Goal: Information Seeking & Learning: Stay updated

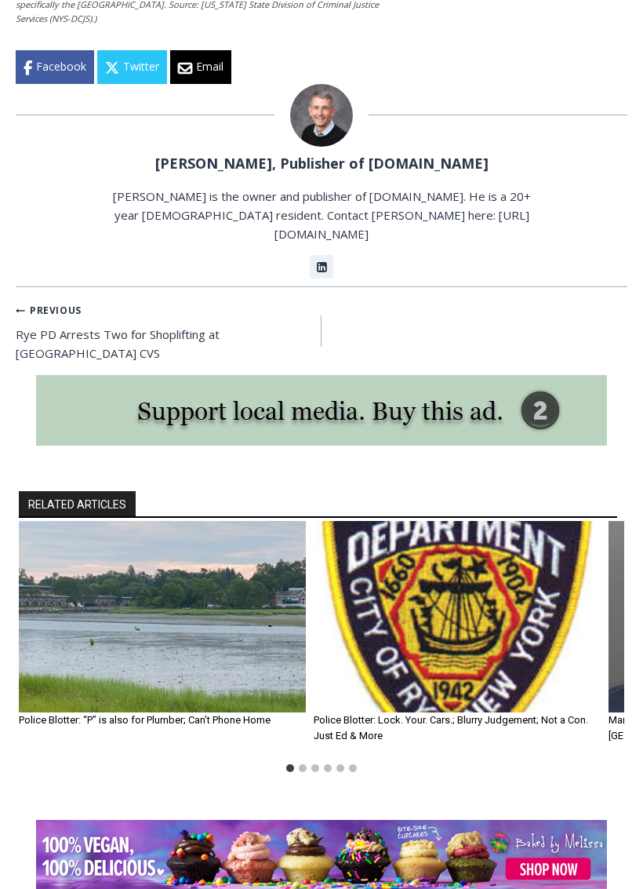
scroll to position [3509, 0]
click at [83, 300] on link "Previous Previous Rye PD Arrests Two for Shoplifting at [GEOGRAPHIC_DATA] CVS" at bounding box center [169, 331] width 306 height 63
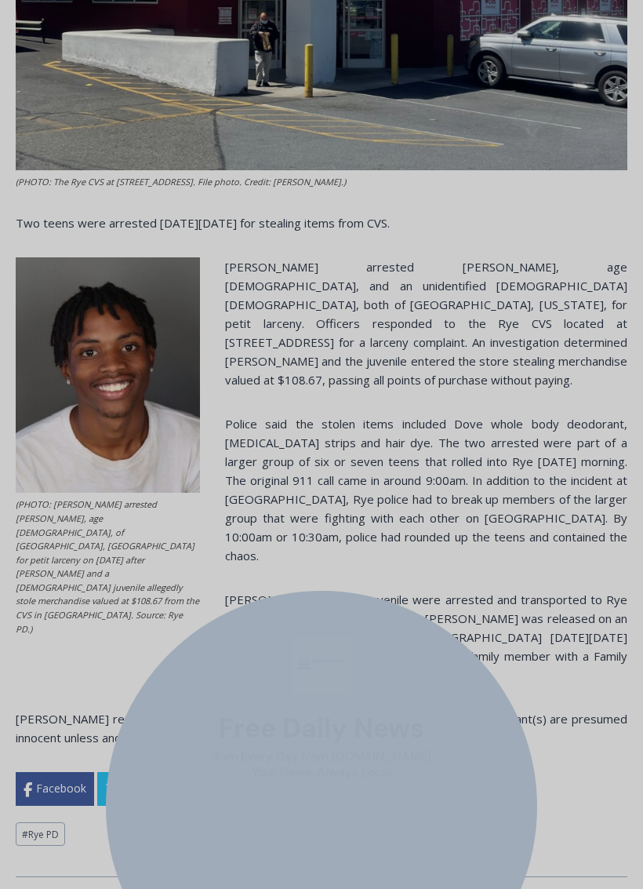
scroll to position [880, 0]
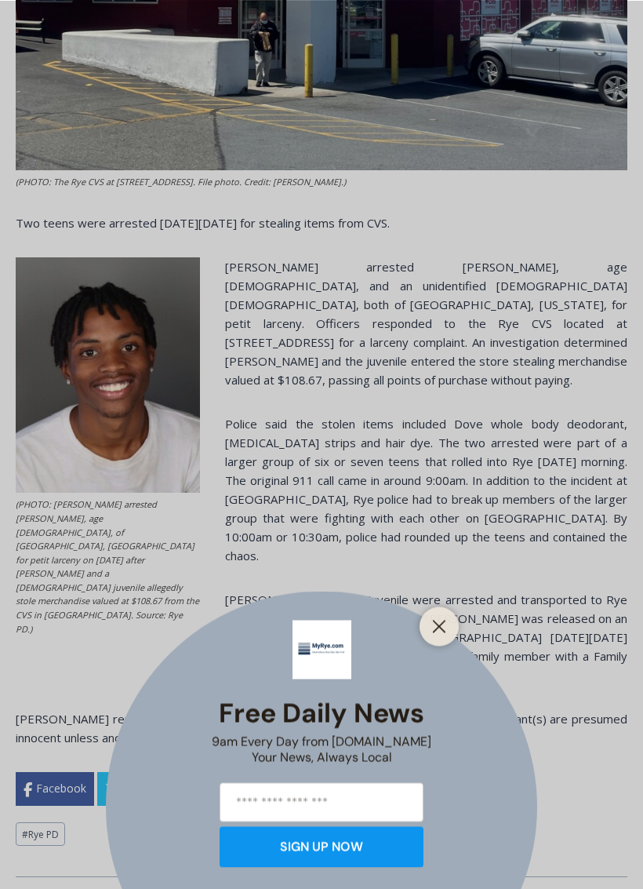
click at [431, 621] on button "Close" at bounding box center [439, 626] width 22 height 22
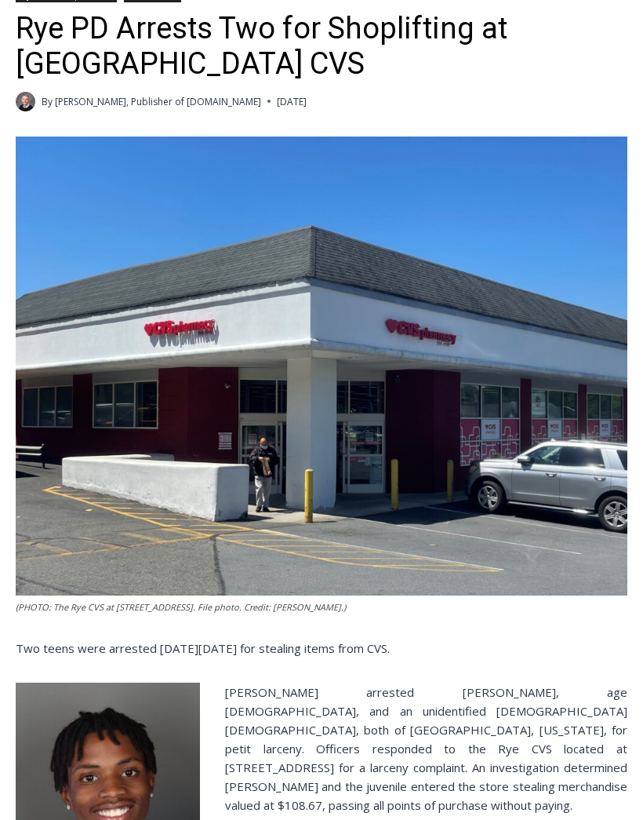
scroll to position [433, 0]
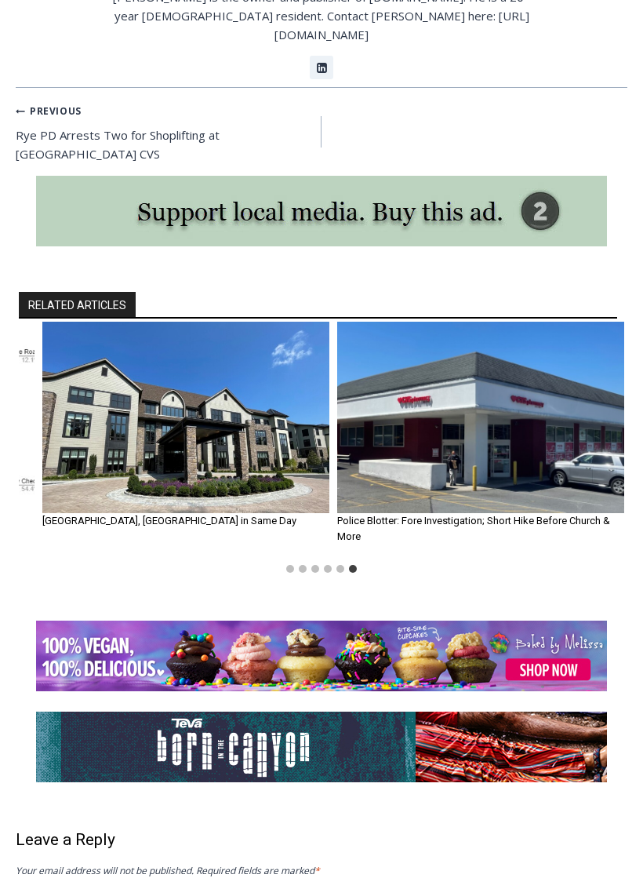
click at [150, 351] on img "5 of 6" at bounding box center [185, 417] width 287 height 191
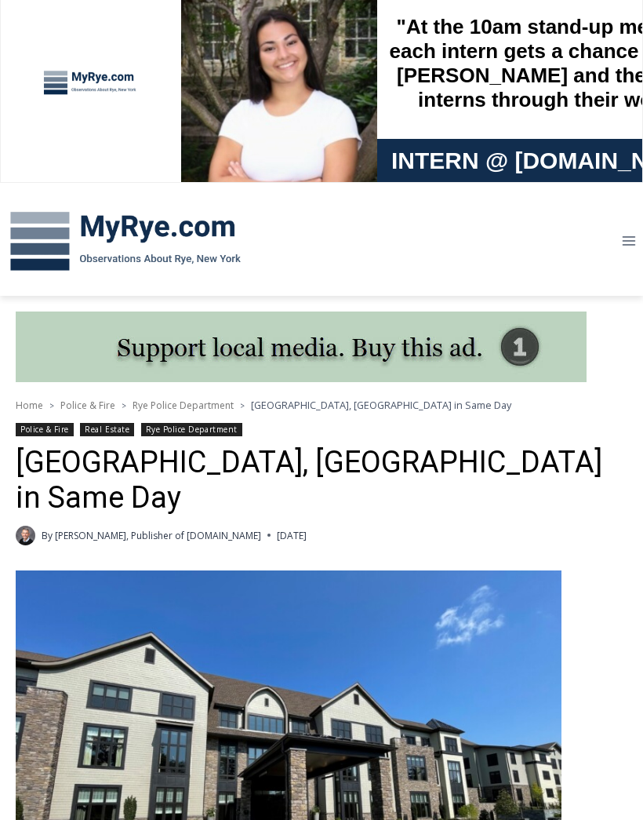
scroll to position [12, 0]
